Goal: Task Accomplishment & Management: Manage account settings

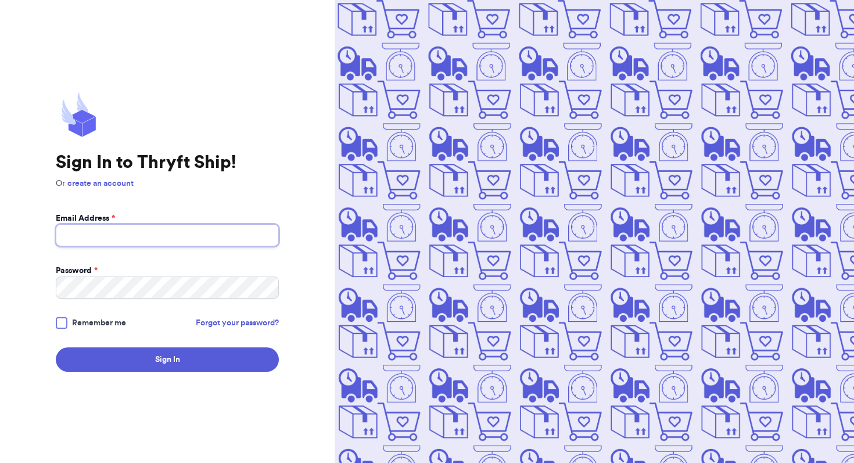
type input "[EMAIL_ADDRESS][DOMAIN_NAME]"
click at [67, 322] on div at bounding box center [62, 323] width 12 height 12
click at [0, 0] on input "Remember me" at bounding box center [0, 0] width 0 height 0
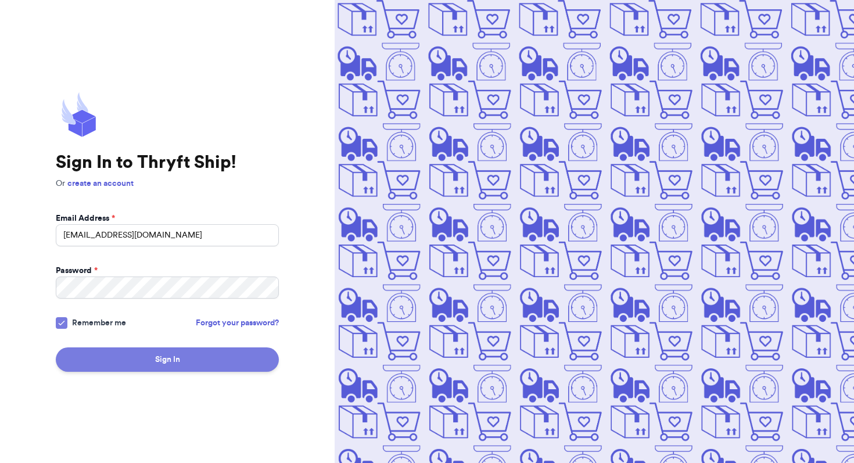
click at [114, 363] on button "Sign In" at bounding box center [167, 359] width 223 height 24
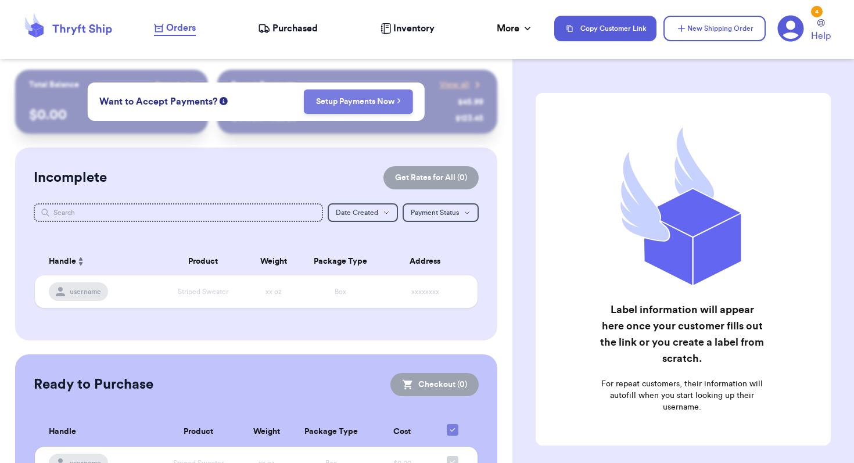
click at [346, 103] on link "Setup Payments Now" at bounding box center [358, 102] width 85 height 12
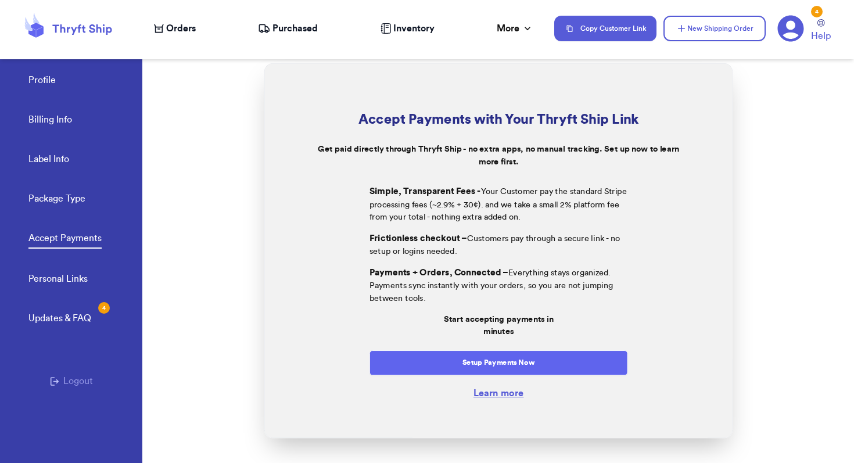
click at [460, 361] on button "Setup Payments Now" at bounding box center [498, 362] width 259 height 25
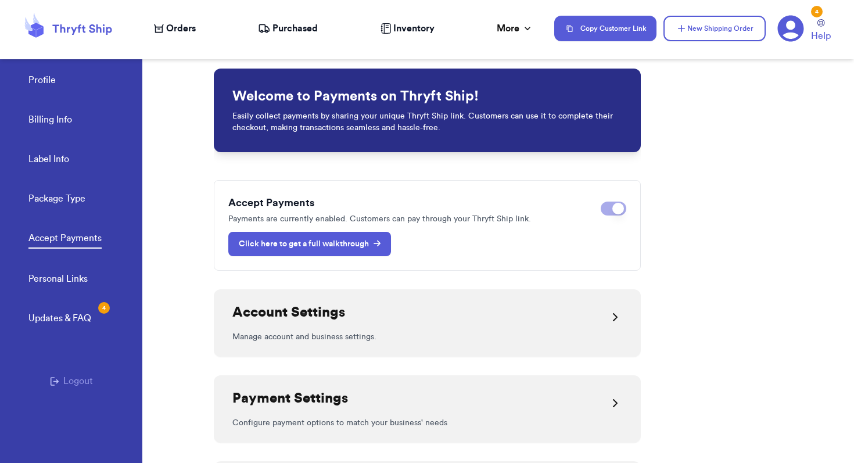
click at [338, 248] on p "Click here to get a full walkthrough" at bounding box center [310, 244] width 142 height 12
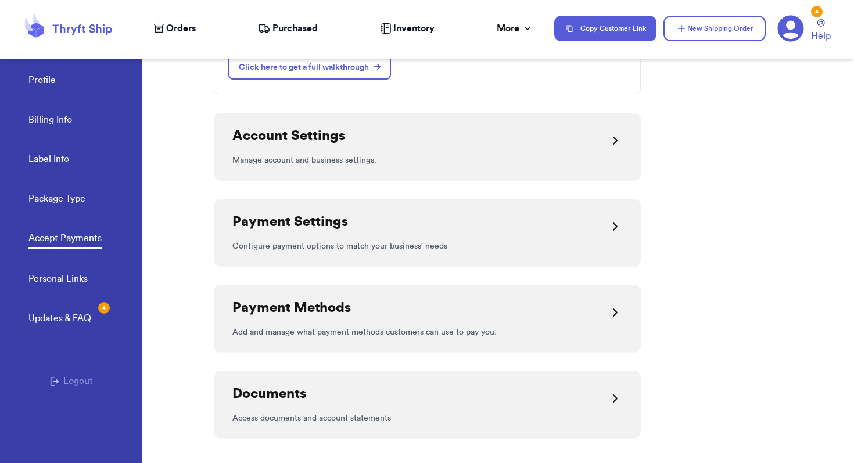
scroll to position [193, 0]
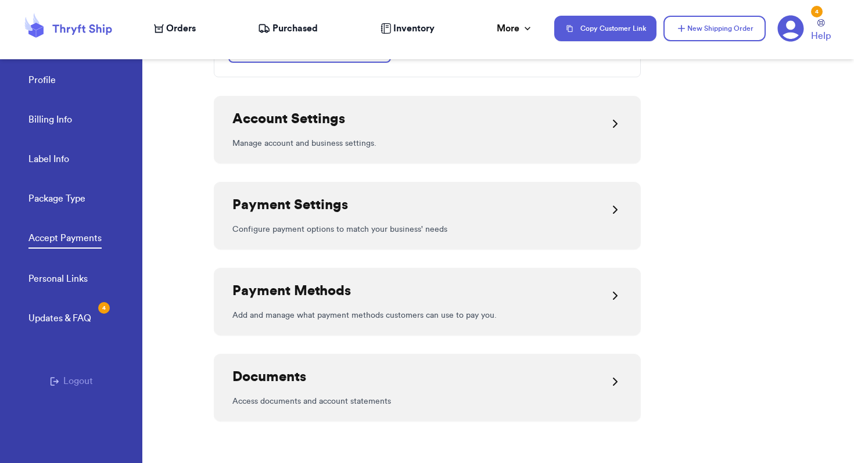
click at [80, 23] on icon at bounding box center [67, 28] width 93 height 31
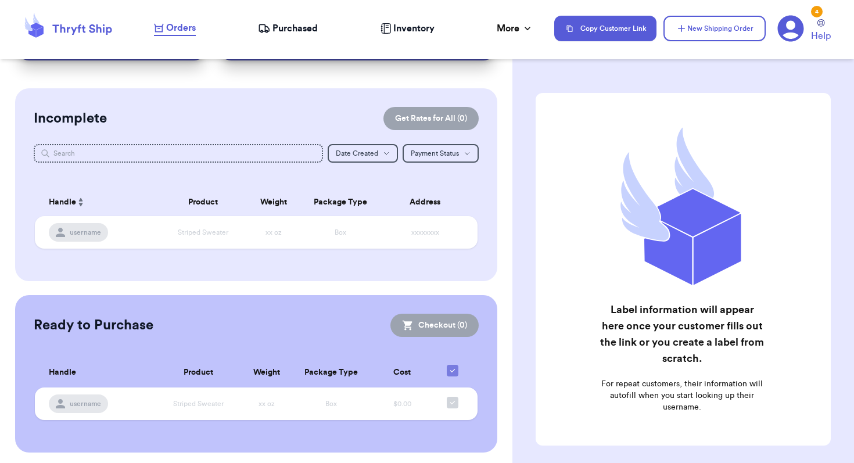
scroll to position [76, 0]
